Goal: Transaction & Acquisition: Obtain resource

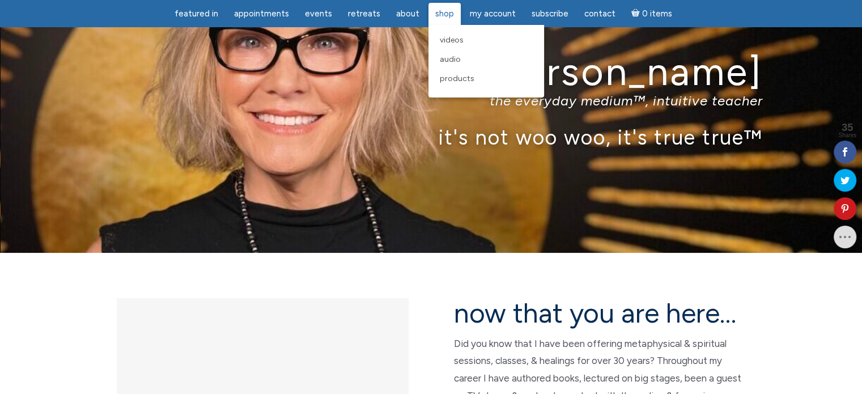
scroll to position [113, 0]
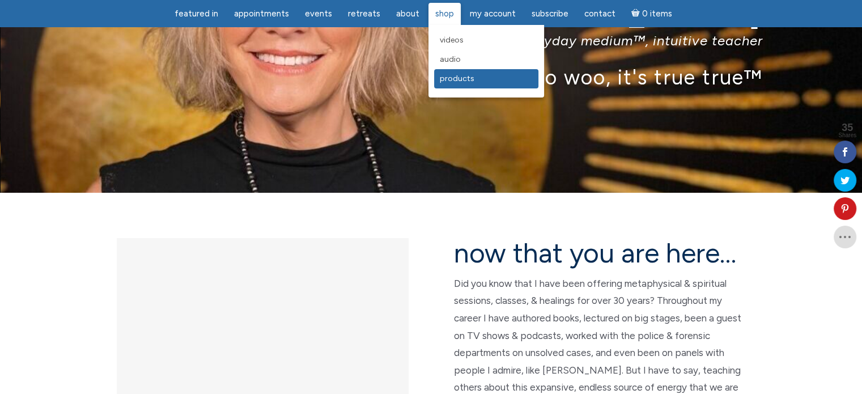
click at [454, 78] on span "Products" at bounding box center [457, 79] width 35 height 10
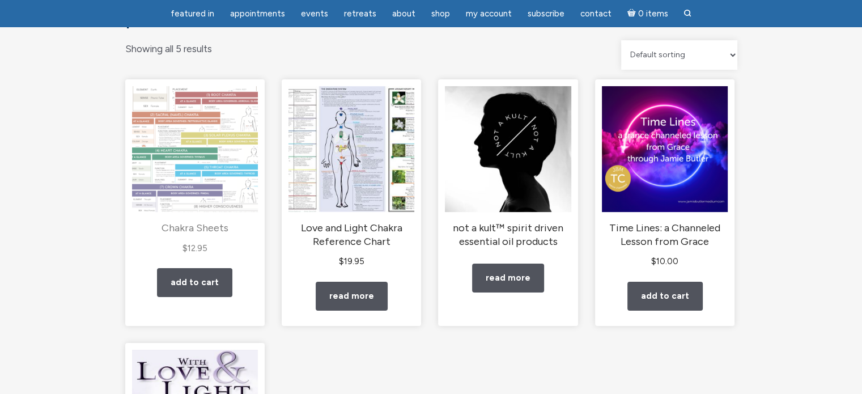
scroll to position [113, 0]
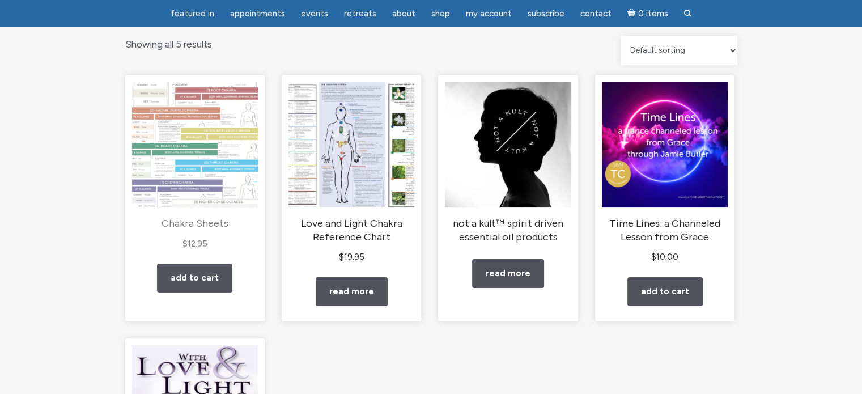
click at [167, 160] on img "main" at bounding box center [195, 145] width 126 height 126
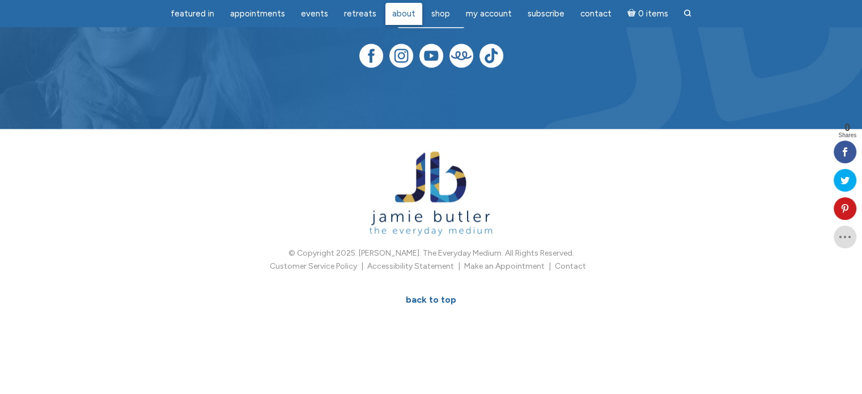
scroll to position [1407, 0]
